Goal: Use online tool/utility: Utilize a website feature to perform a specific function

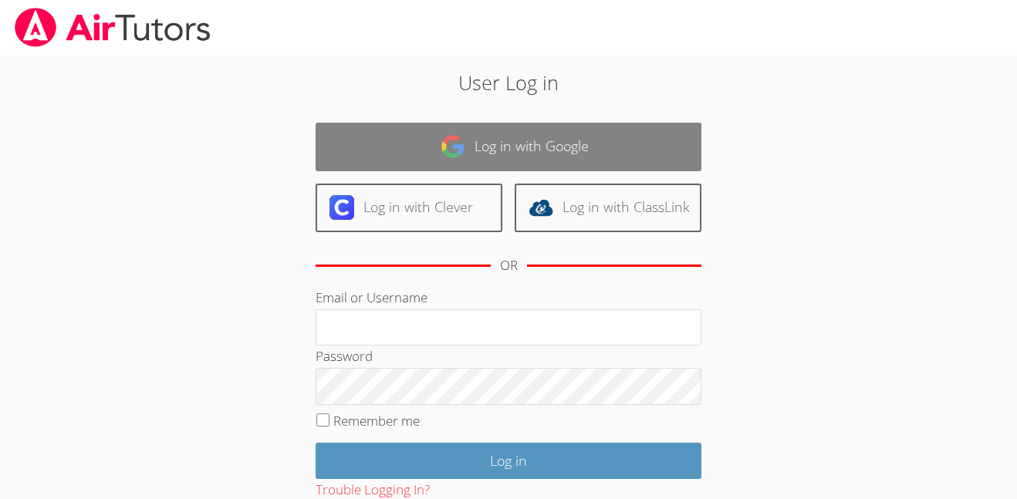
click at [388, 146] on link "Log in with Google" at bounding box center [509, 147] width 386 height 49
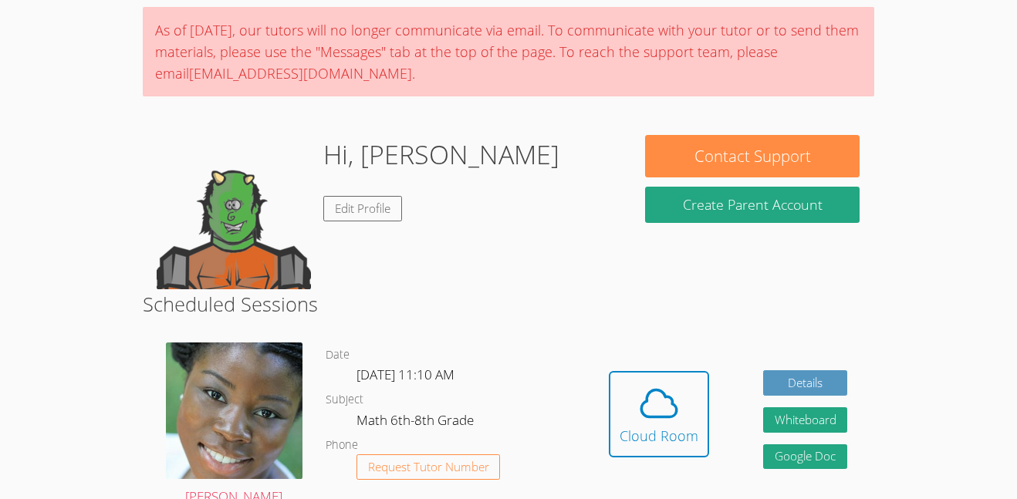
scroll to position [119, 0]
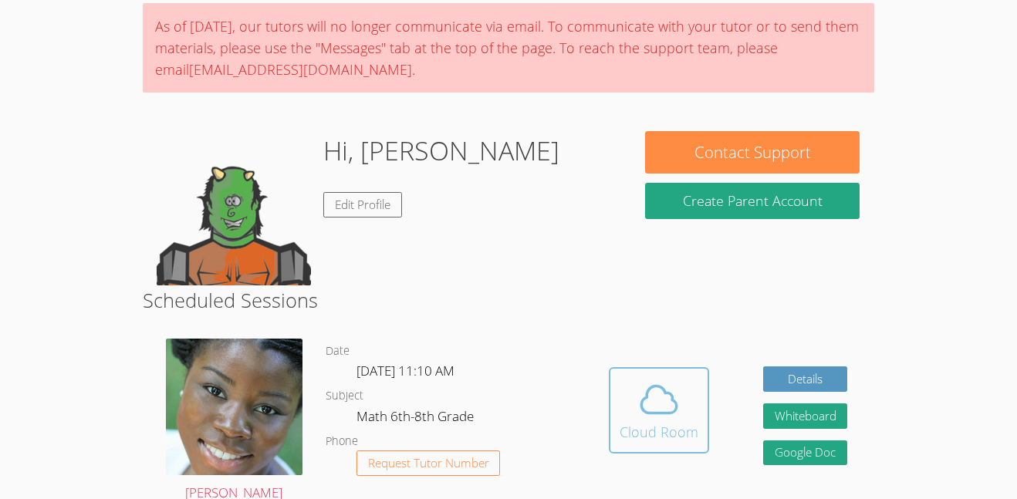
click at [666, 448] on button "Cloud Room" at bounding box center [659, 410] width 100 height 86
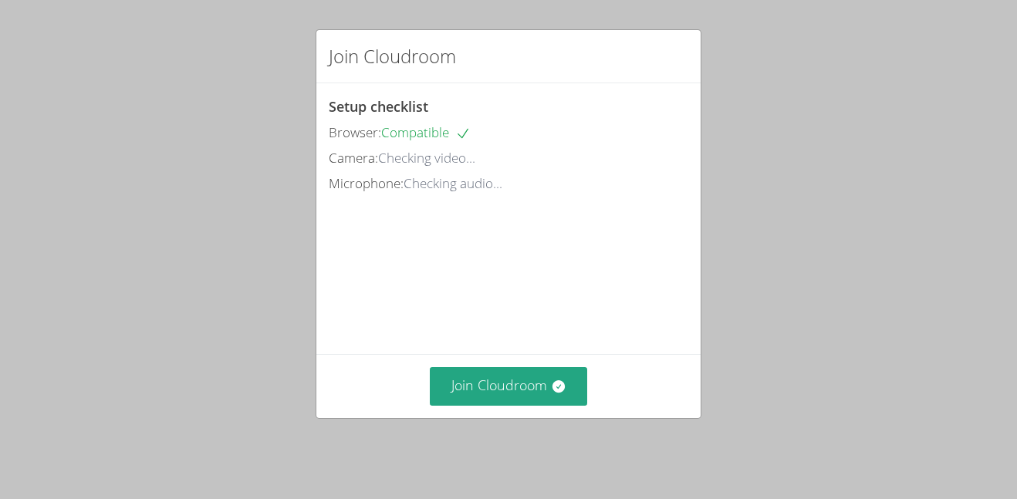
click at [519, 441] on div "Join Cloudroom Setup checklist Browser: Compatible Camera: Checking video... Mi…" at bounding box center [508, 249] width 1017 height 499
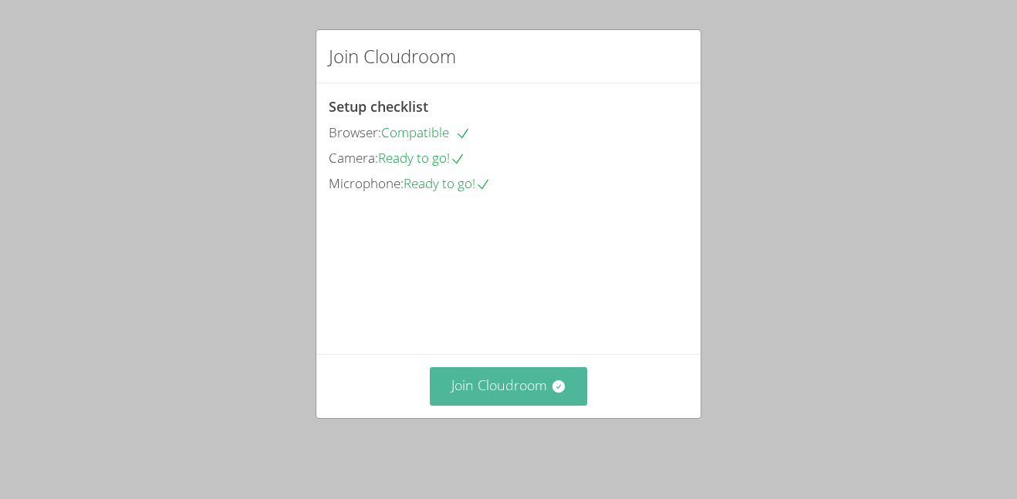
click at [504, 400] on button "Join Cloudroom" at bounding box center [509, 386] width 158 height 38
